Goal: Task Accomplishment & Management: Manage account settings

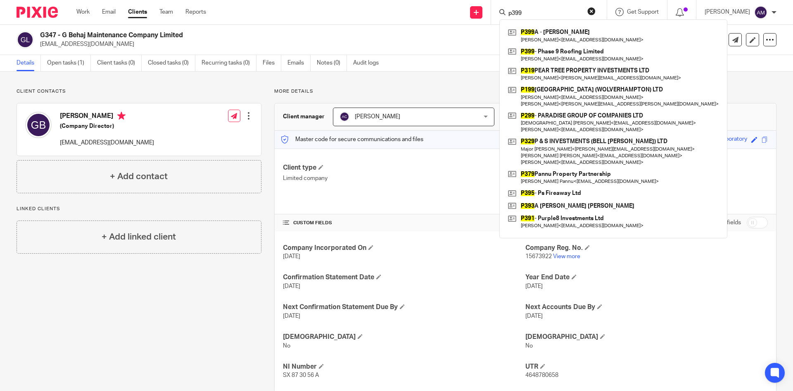
click at [448, 81] on div "Client contacts Genci Behaj (Company Director) gencibehaj92@icloud.com Edit con…" at bounding box center [396, 239] width 793 height 337
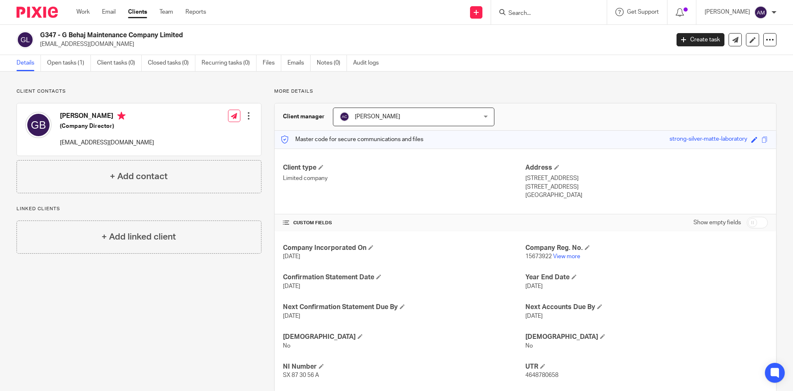
click at [132, 10] on link "Clients" at bounding box center [137, 12] width 19 height 8
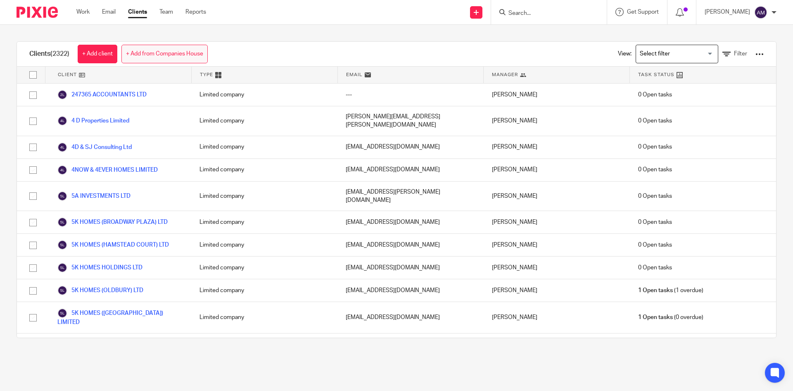
click at [208, 57] on link "+ Add from Companies House" at bounding box center [164, 54] width 86 height 19
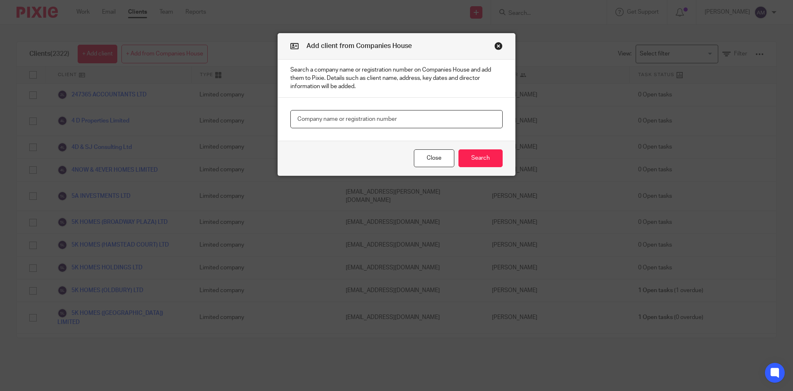
click at [361, 118] on input "text" at bounding box center [397, 119] width 212 height 19
paste input "16724872"
type input "16724872"
click at [480, 160] on button "Search" at bounding box center [481, 158] width 44 height 18
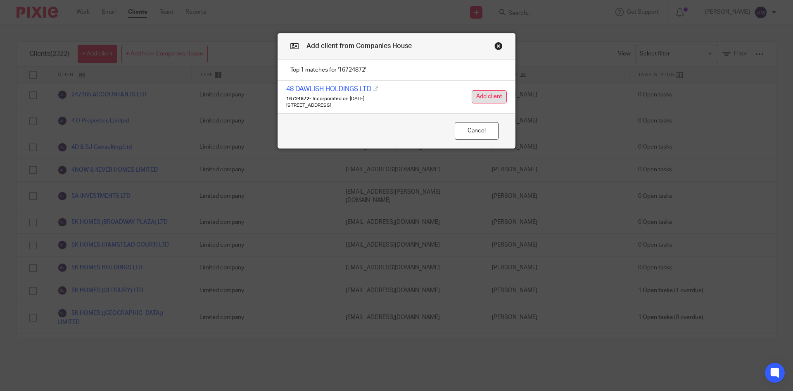
click at [493, 99] on button "Add client" at bounding box center [489, 96] width 35 height 13
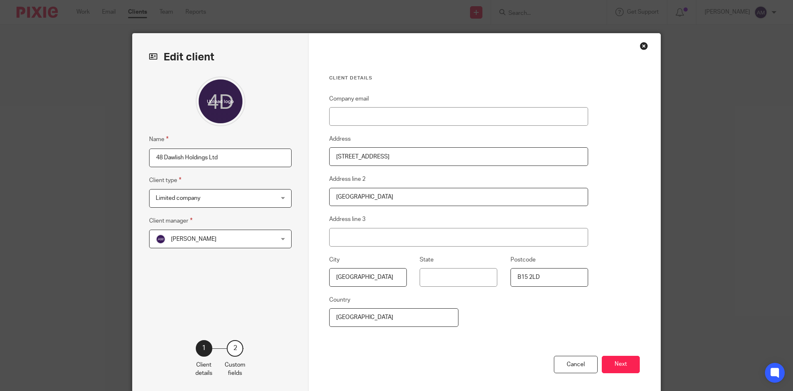
click at [150, 152] on input "48 Dawlish Holdings Ltd" at bounding box center [220, 157] width 143 height 19
type input "D397 48 Dawlish Holdings Ltd"
click at [221, 240] on span "[PERSON_NAME]" at bounding box center [210, 238] width 108 height 17
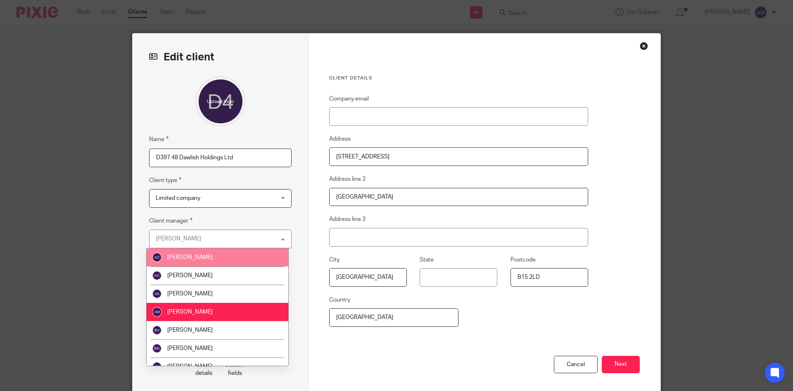
click at [216, 253] on li "[PERSON_NAME]" at bounding box center [218, 257] width 142 height 18
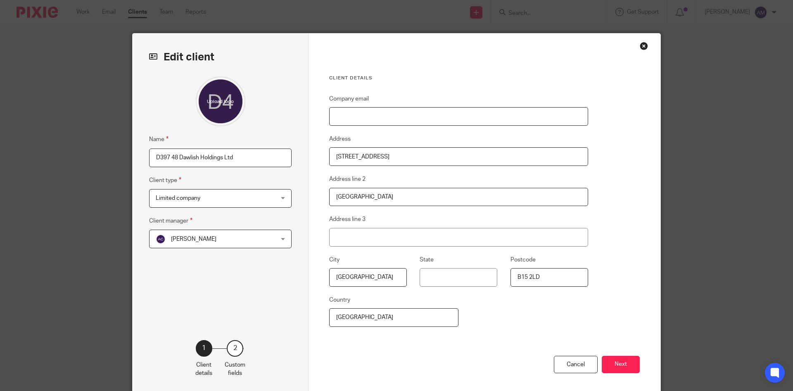
click at [388, 118] on input "Company email" at bounding box center [458, 116] width 259 height 19
paste input "[EMAIL_ADDRESS][DOMAIN_NAME]"
type input "[EMAIL_ADDRESS][DOMAIN_NAME]"
click at [620, 364] on button "Next" at bounding box center [621, 364] width 38 height 18
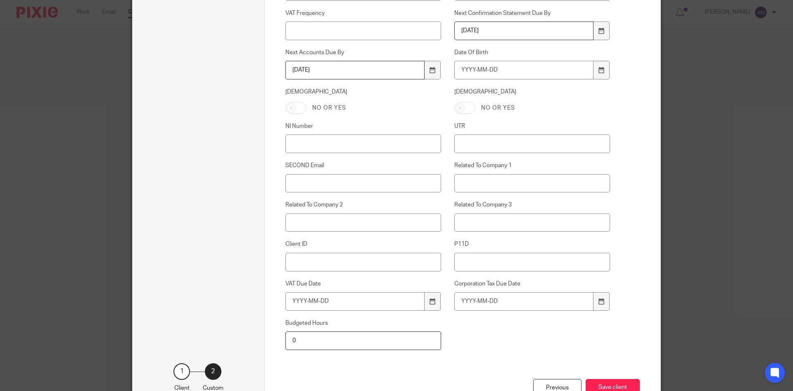
scroll to position [331, 0]
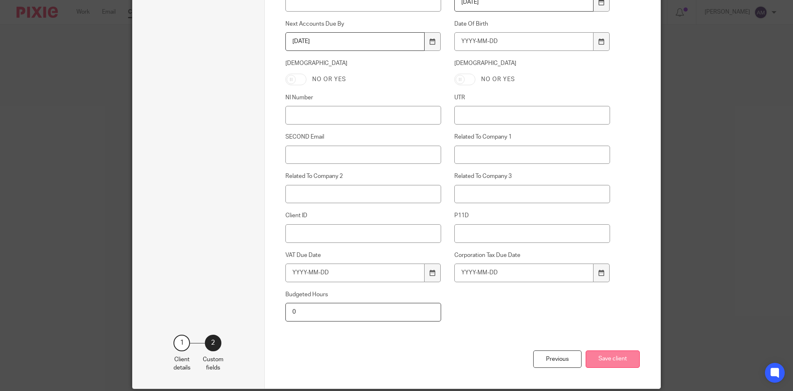
click at [607, 360] on button "Save client" at bounding box center [613, 359] width 54 height 18
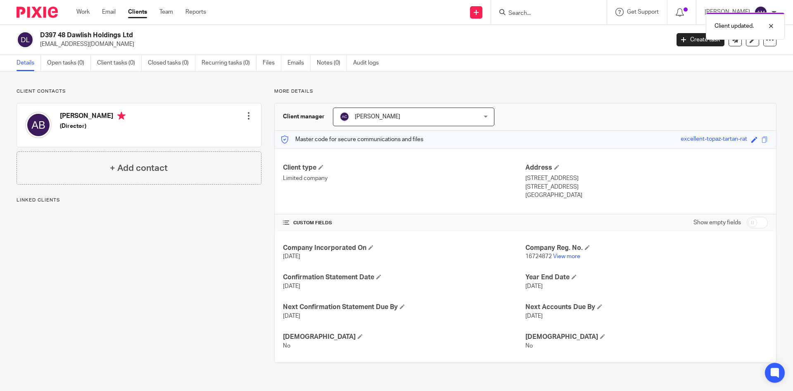
click at [249, 115] on div at bounding box center [249, 116] width 8 height 8
click at [238, 127] on ul "Edit contact Create client from contact Export data Delete contact" at bounding box center [209, 151] width 87 height 55
click at [226, 134] on link "Edit contact" at bounding box center [209, 134] width 79 height 12
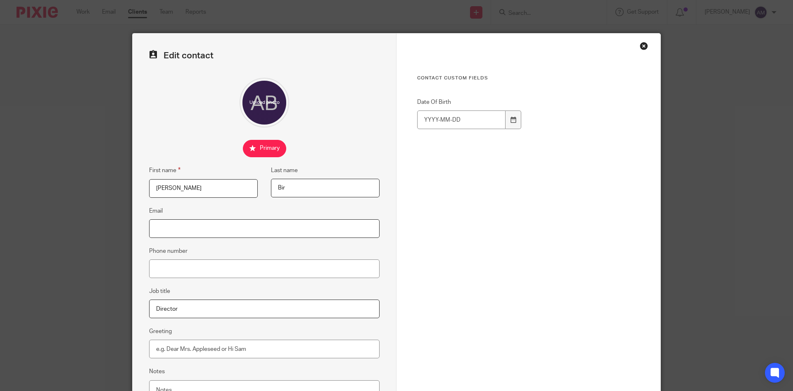
click at [209, 229] on input "Email" at bounding box center [264, 228] width 231 height 19
paste input "[EMAIL_ADDRESS][DOMAIN_NAME]"
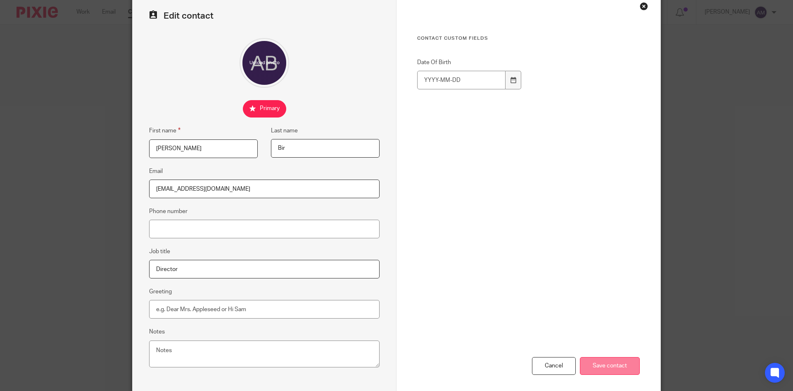
scroll to position [78, 0]
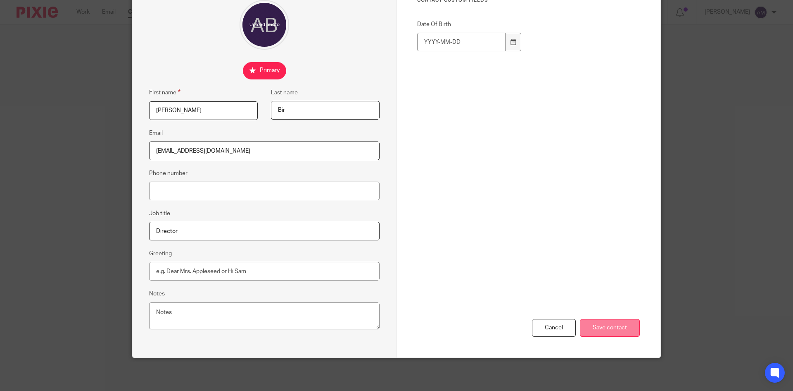
type input "[EMAIL_ADDRESS][DOMAIN_NAME]"
click at [607, 332] on input "Save contact" at bounding box center [610, 328] width 60 height 18
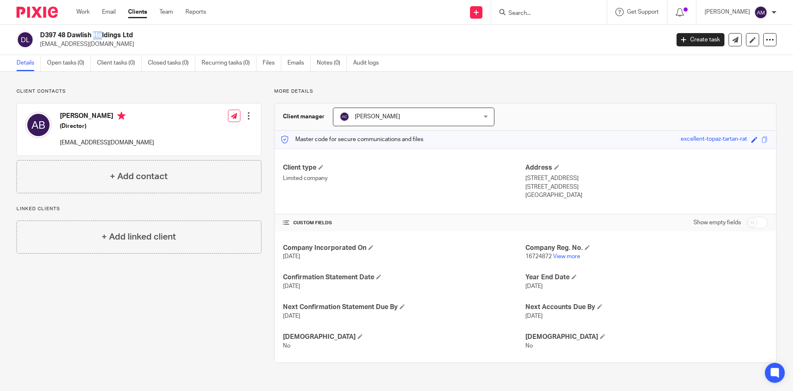
drag, startPoint x: 43, startPoint y: 34, endPoint x: 53, endPoint y: 35, distance: 9.9
click at [53, 35] on h2 "D397 48 Dawlish Holdings Ltd" at bounding box center [290, 35] width 500 height 9
click at [136, 19] on div "Work Email Clients Team Reports Work Email Clients Team Reports Settings" at bounding box center [143, 12] width 150 height 24
click at [140, 14] on link "Clients" at bounding box center [137, 12] width 19 height 8
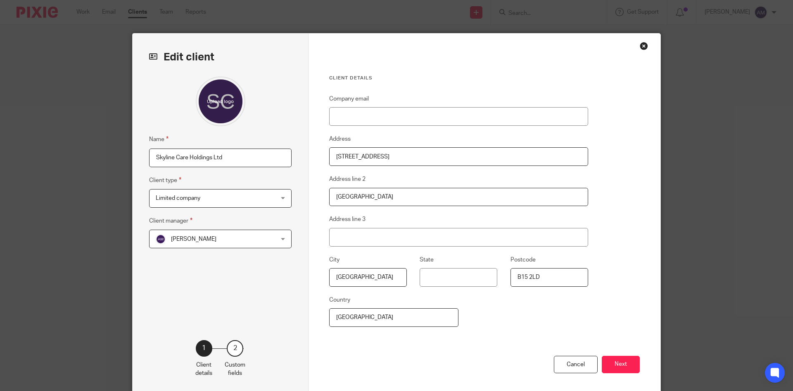
click at [149, 156] on input "Skyline Care Holdings Ltd" at bounding box center [220, 157] width 143 height 19
type input "S1215 Skyline Care Holdings Ltd"
click at [243, 239] on span "[PERSON_NAME]" at bounding box center [210, 238] width 108 height 17
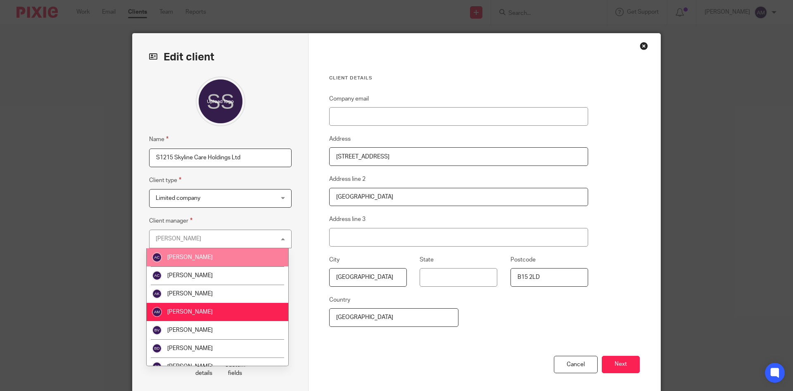
click at [224, 253] on li "[PERSON_NAME]" at bounding box center [218, 257] width 142 height 18
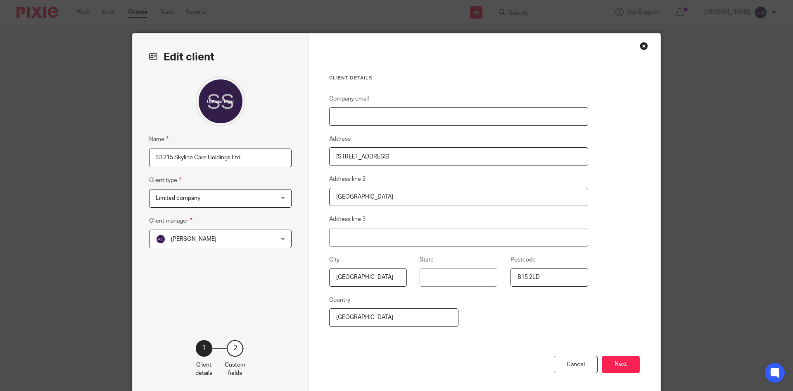
click at [367, 122] on input "Company email" at bounding box center [458, 116] width 259 height 19
paste input "[EMAIL_ADDRESS][DOMAIN_NAME]"
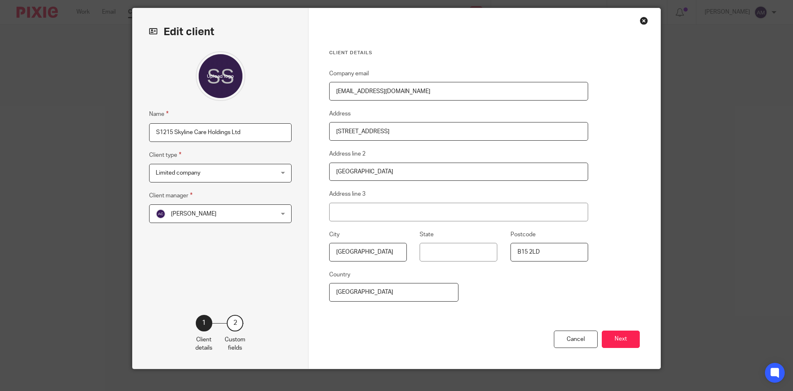
scroll to position [36, 0]
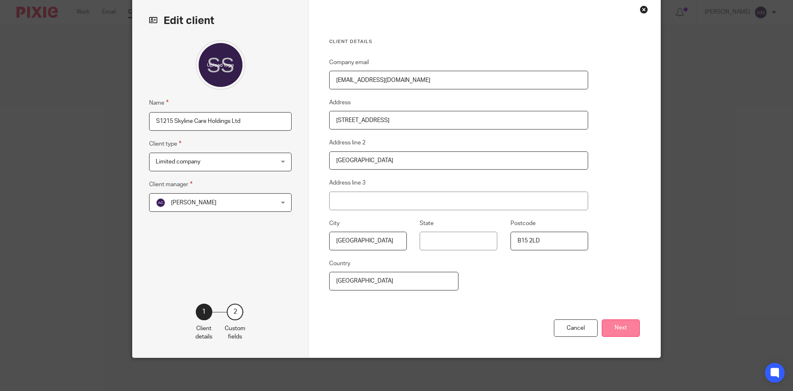
type input "[EMAIL_ADDRESS][DOMAIN_NAME]"
click at [606, 321] on button "Next" at bounding box center [621, 328] width 38 height 18
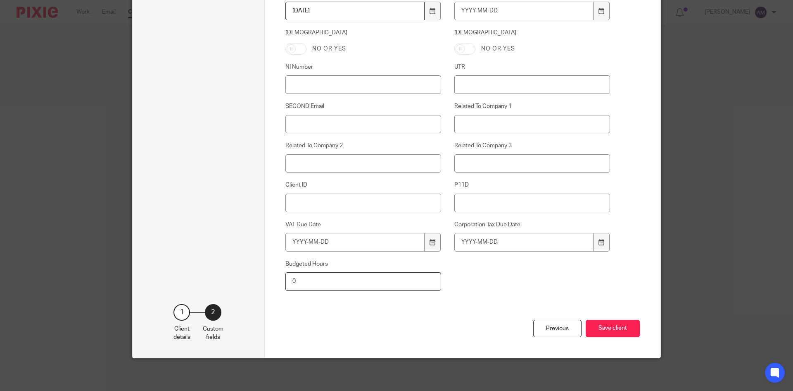
scroll to position [362, 0]
click at [614, 327] on button "Save client" at bounding box center [613, 328] width 54 height 18
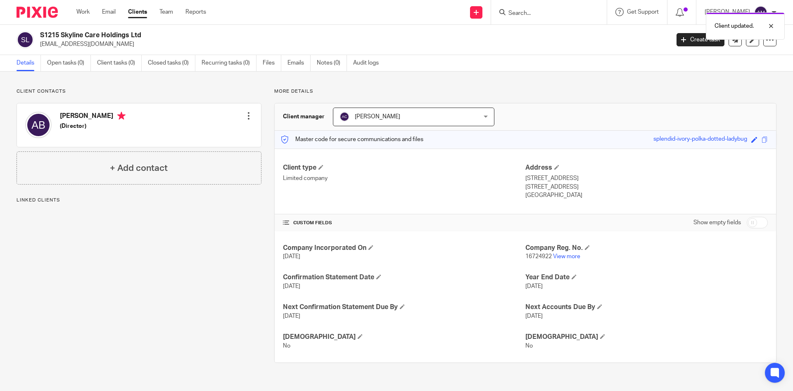
click at [245, 112] on div at bounding box center [249, 116] width 8 height 8
click at [224, 134] on link "Edit contact" at bounding box center [209, 134] width 79 height 12
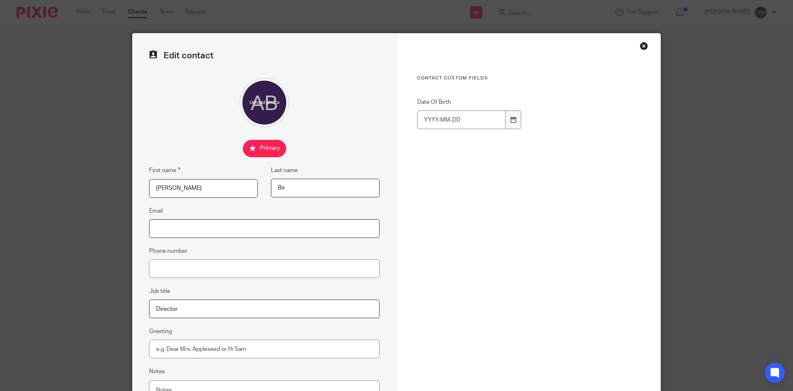
click at [224, 227] on input "Email" at bounding box center [264, 228] width 231 height 19
paste input "[EMAIL_ADDRESS][DOMAIN_NAME]"
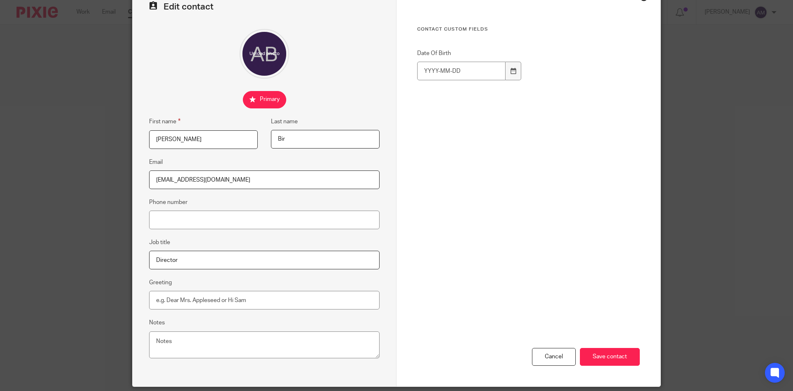
scroll to position [78, 0]
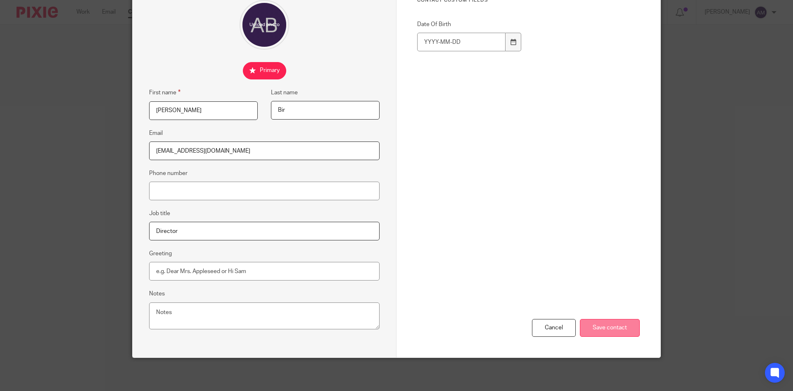
type input "[EMAIL_ADDRESS][DOMAIN_NAME]"
click at [611, 321] on input "Save contact" at bounding box center [610, 328] width 60 height 18
